Goal: Task Accomplishment & Management: Use online tool/utility

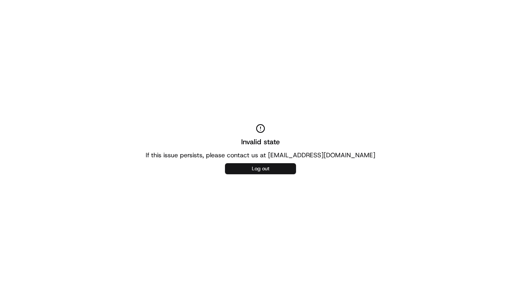
click at [265, 169] on button "Log out" at bounding box center [260, 168] width 71 height 11
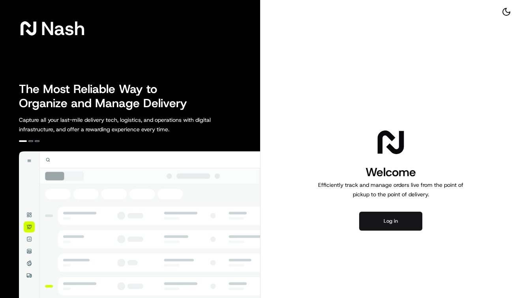
click at [395, 221] on button "Log in" at bounding box center [390, 221] width 63 height 19
click at [393, 218] on button "Log in" at bounding box center [390, 221] width 63 height 19
